Goal: Information Seeking & Learning: Check status

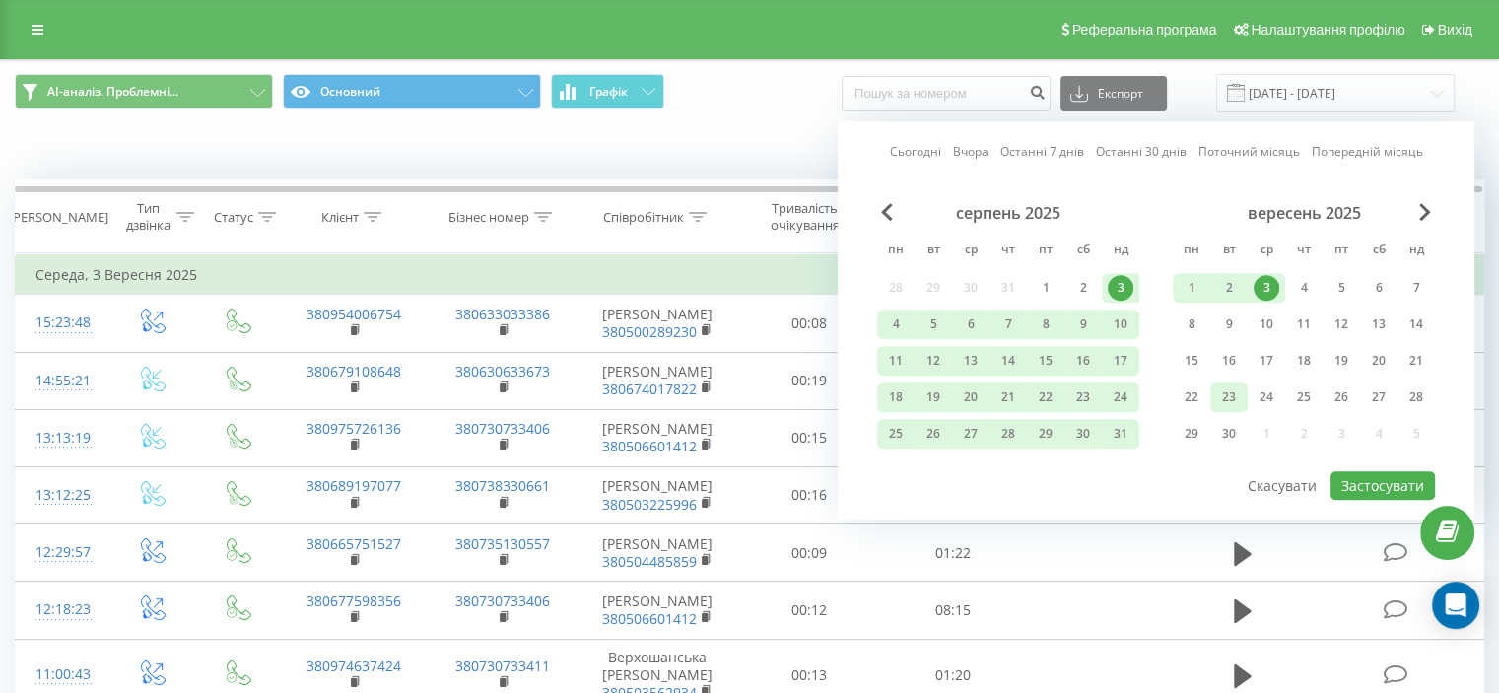
click at [1218, 397] on div "23" at bounding box center [1229, 397] width 26 height 26
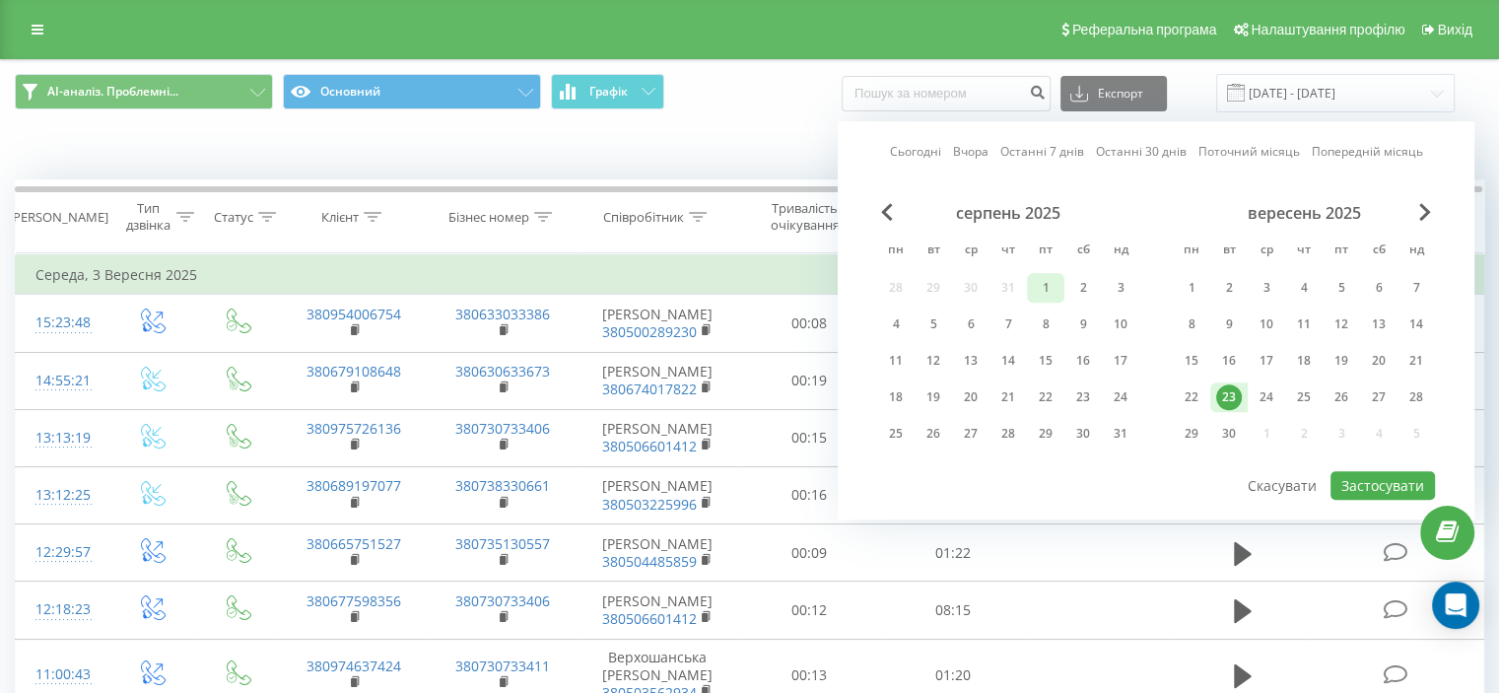
click at [1033, 285] on div "1" at bounding box center [1046, 288] width 26 height 26
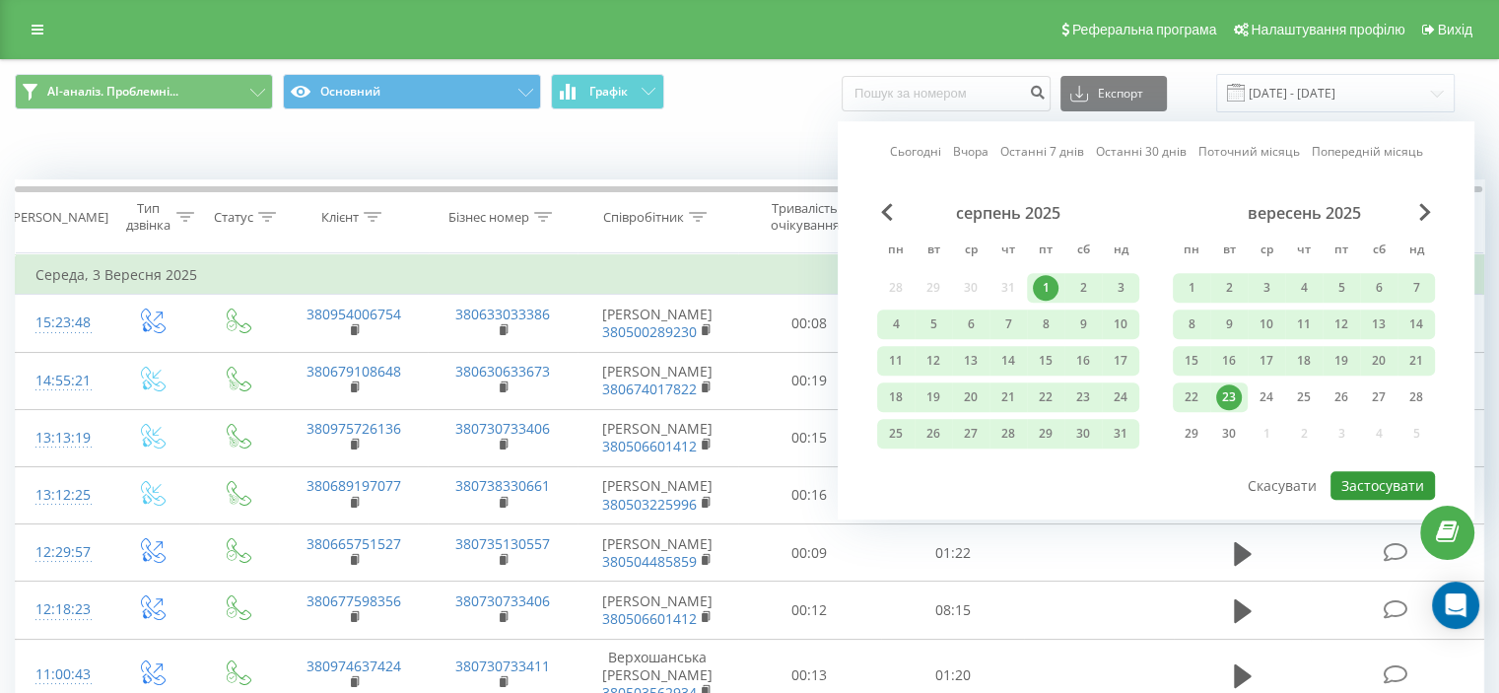
click at [1378, 476] on button "Застосувати" at bounding box center [1382, 485] width 104 height 29
type input "[DATE] - [DATE]"
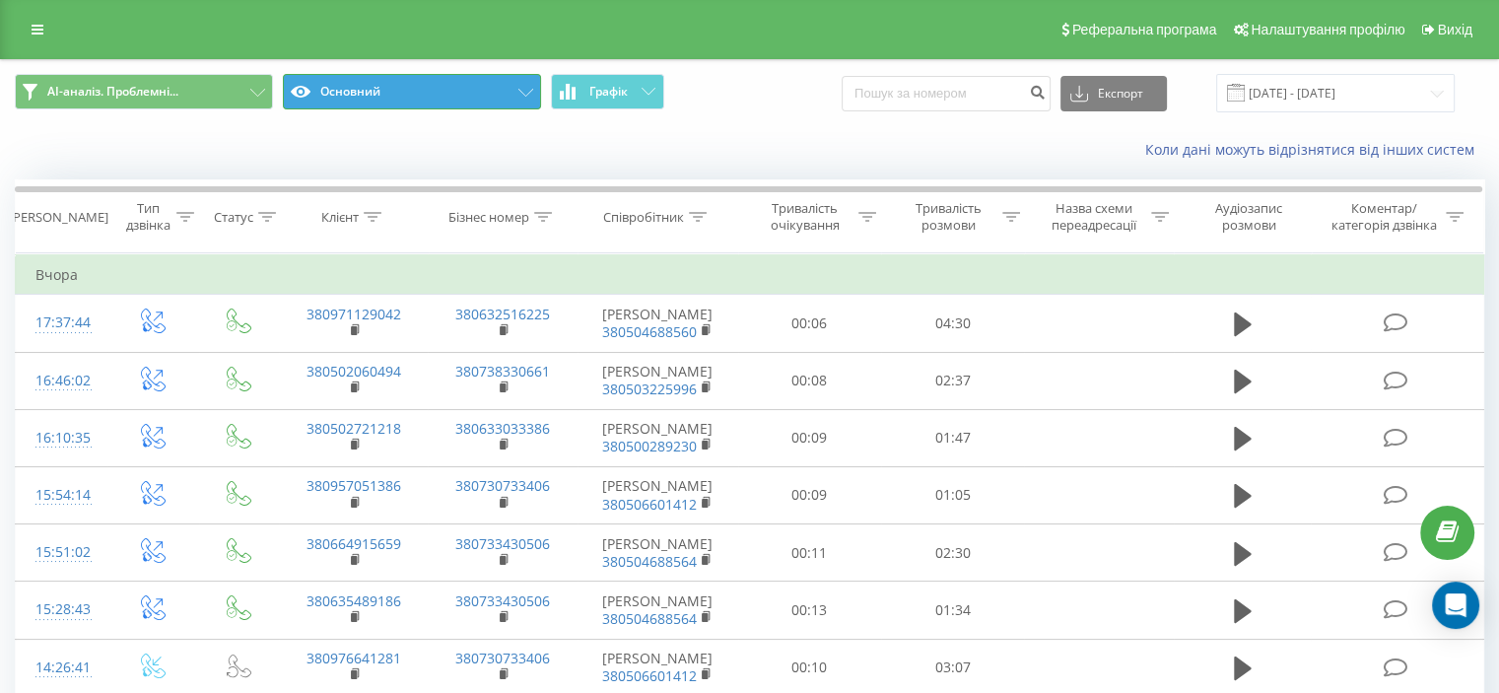
click at [429, 91] on button "Основний" at bounding box center [412, 91] width 258 height 35
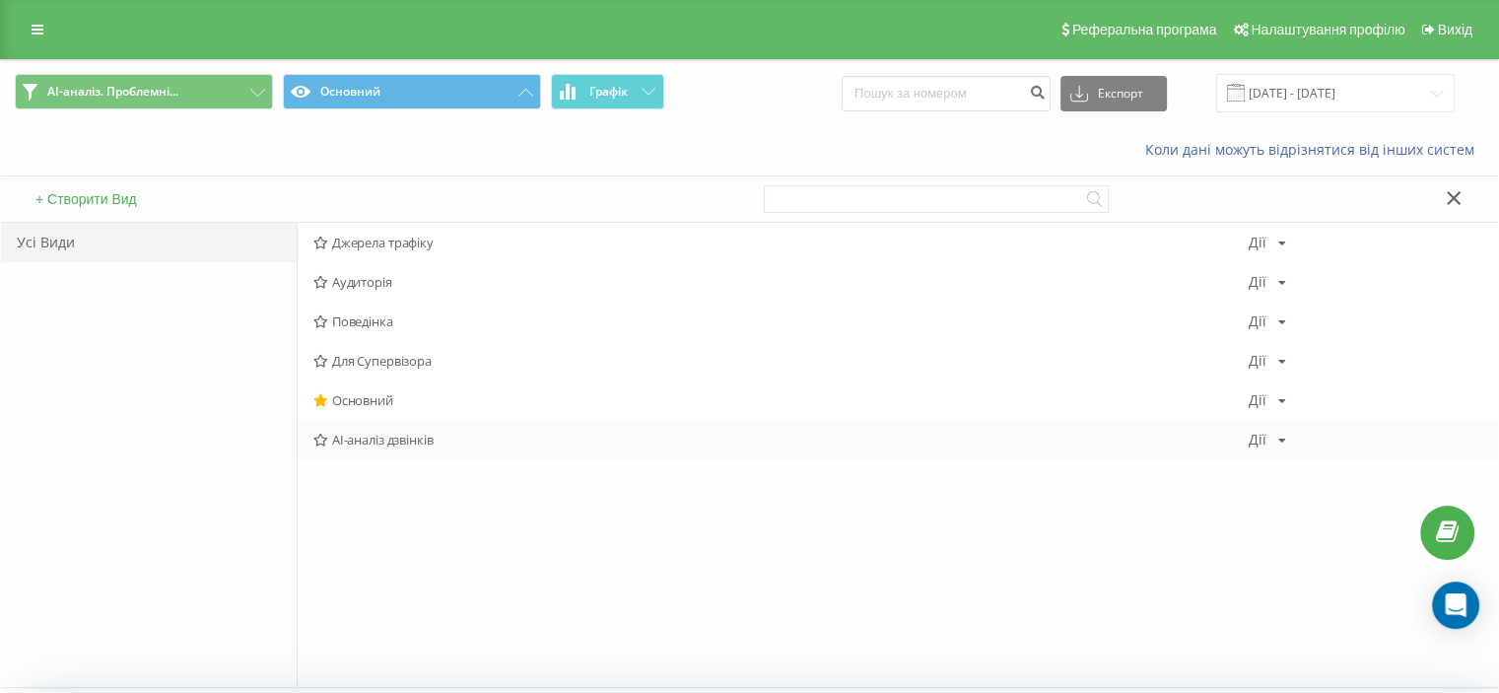
click at [356, 438] on span "AI-аналіз дзвінків" at bounding box center [780, 440] width 935 height 14
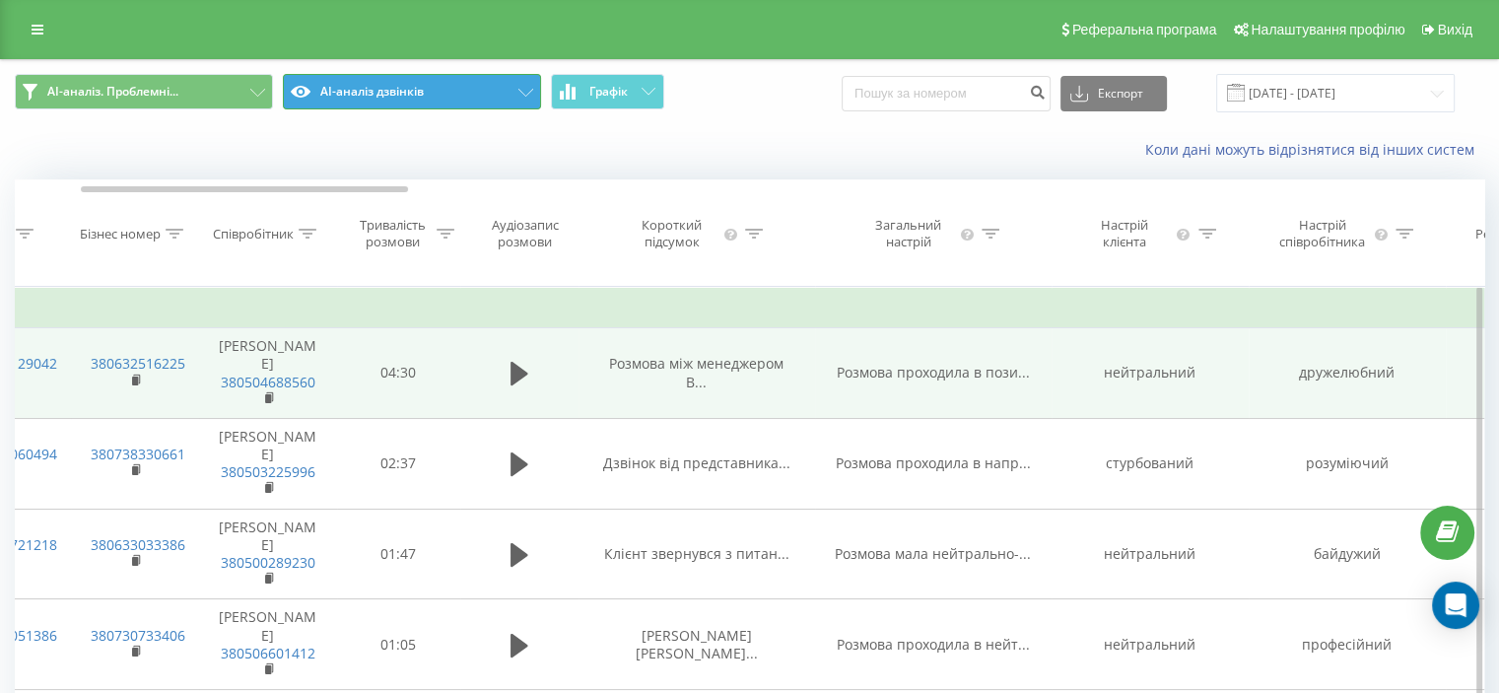
click at [354, 79] on button "AI-аналіз дзвінків" at bounding box center [412, 91] width 258 height 35
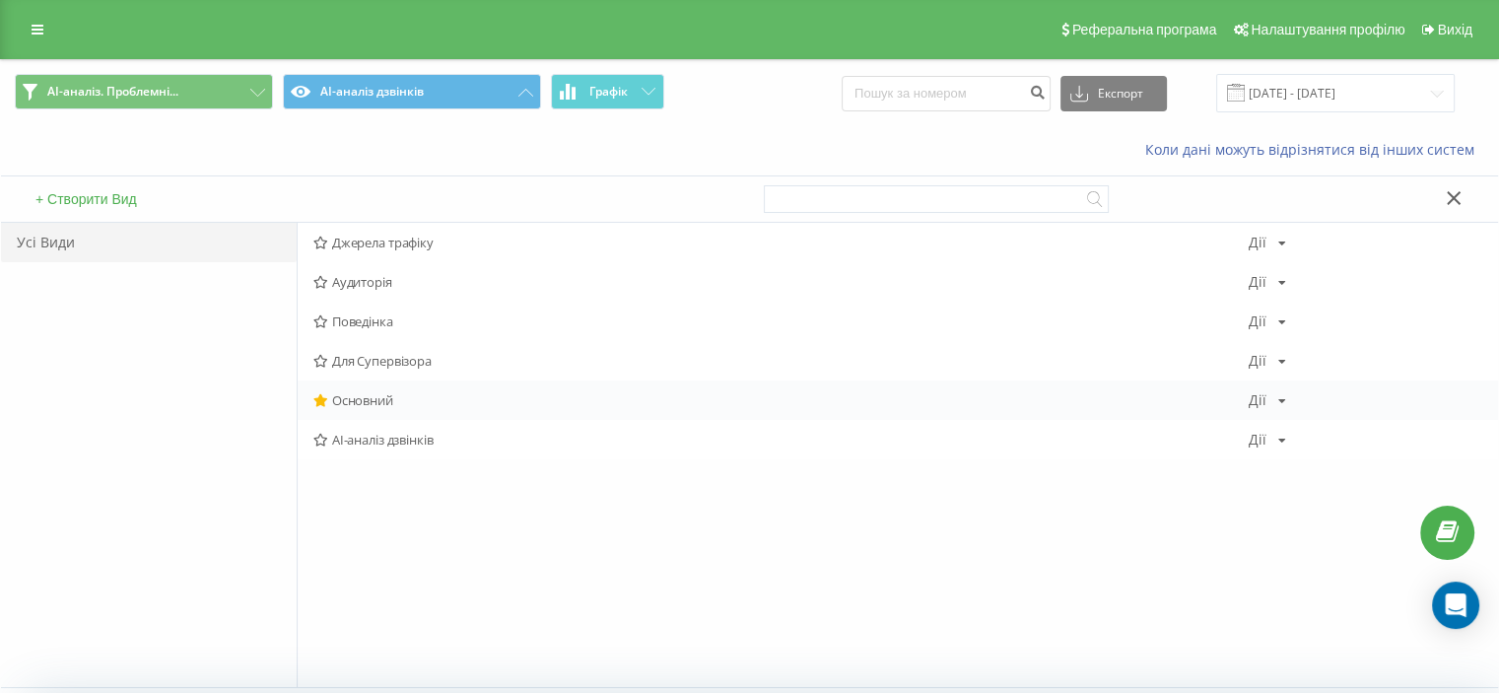
click at [361, 388] on div "Основний Дії Редагувати Копіювати Видалити За замовчуванням Поділитися" at bounding box center [898, 399] width 1200 height 39
click at [365, 397] on span "Основний" at bounding box center [780, 400] width 935 height 14
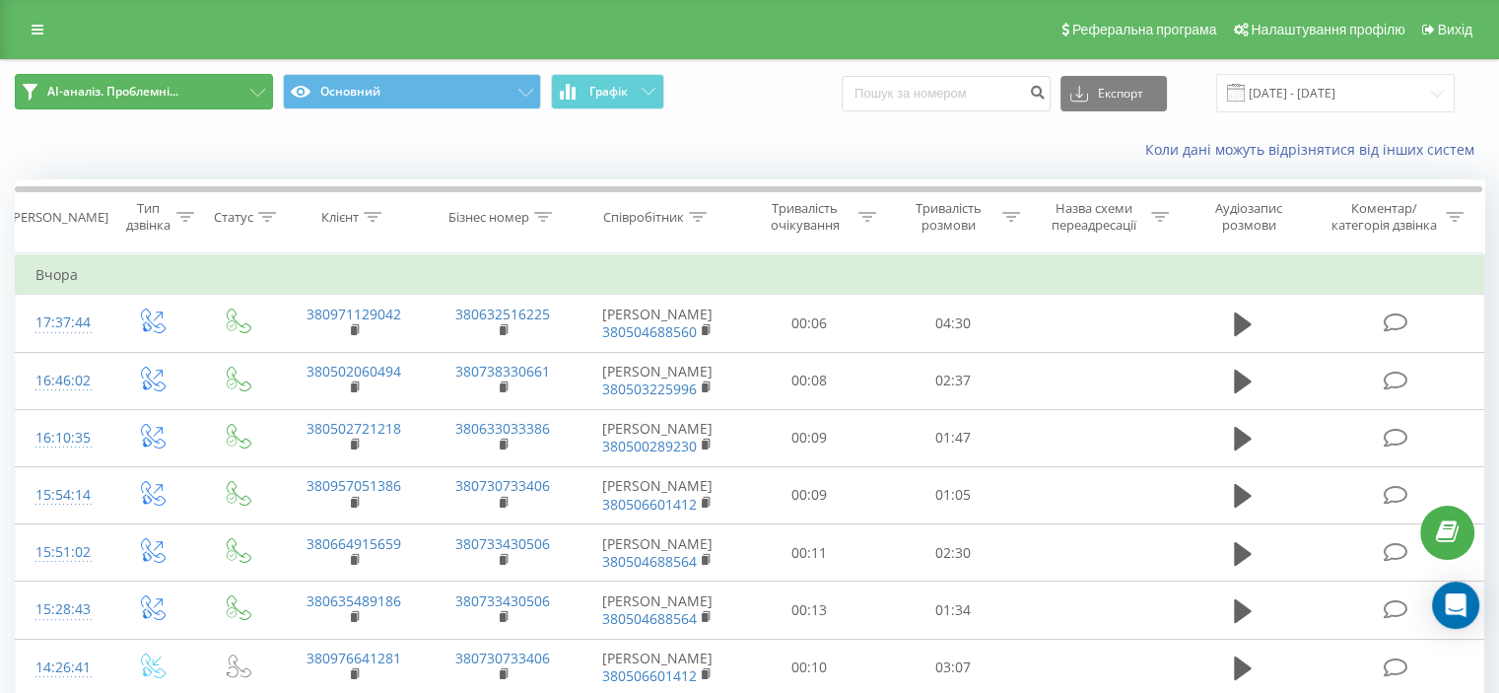
click at [118, 94] on span "AI-аналіз. Проблемні..." at bounding box center [112, 92] width 131 height 16
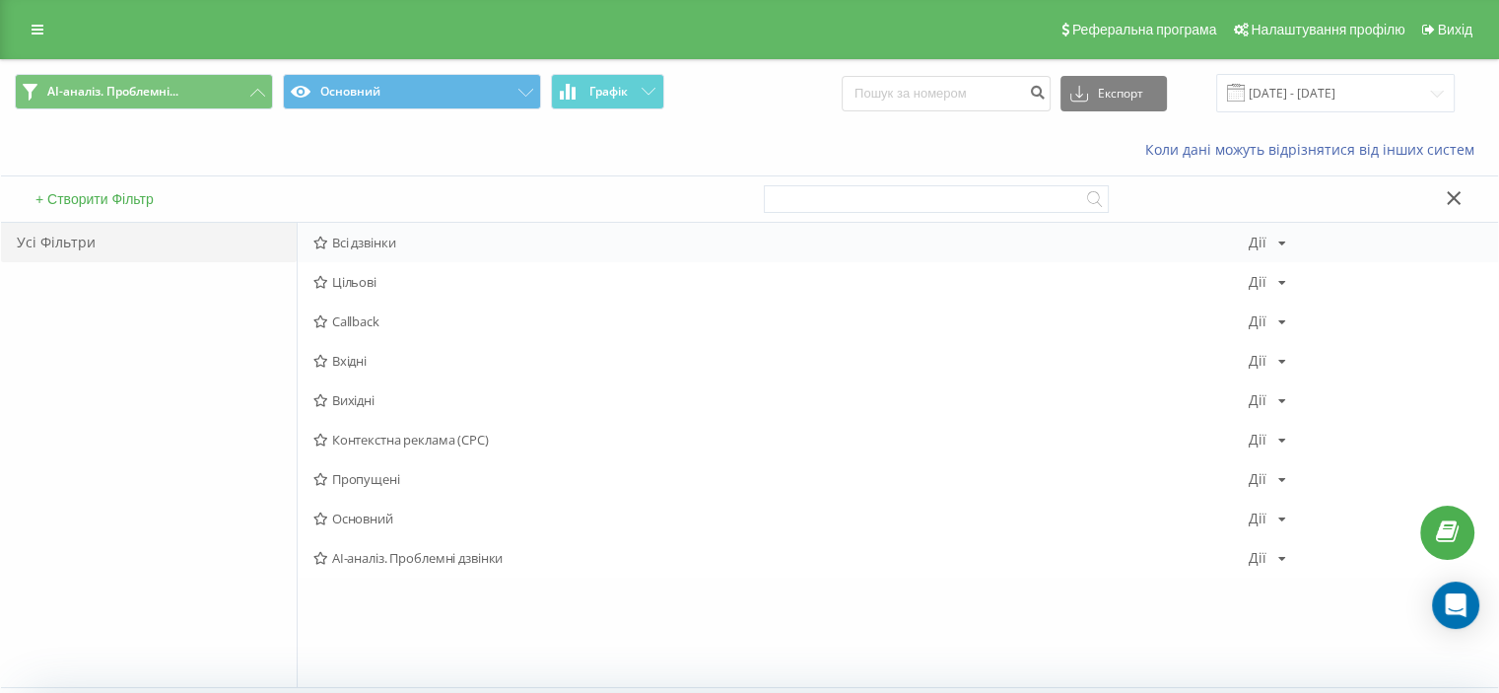
click at [332, 236] on span "Всі дзвінки" at bounding box center [780, 243] width 935 height 14
